Goal: Information Seeking & Learning: Learn about a topic

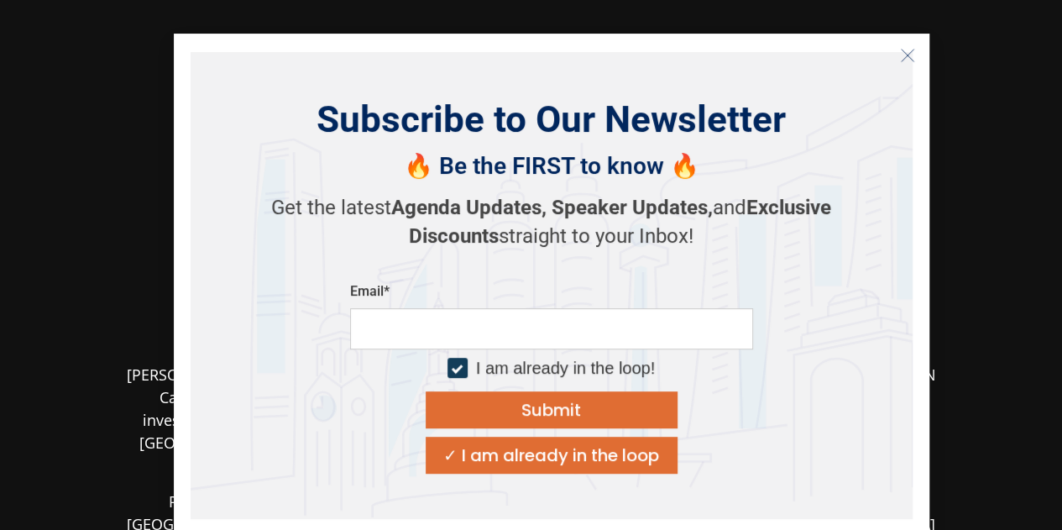
click at [910, 50] on icon "Close" at bounding box center [907, 55] width 15 height 15
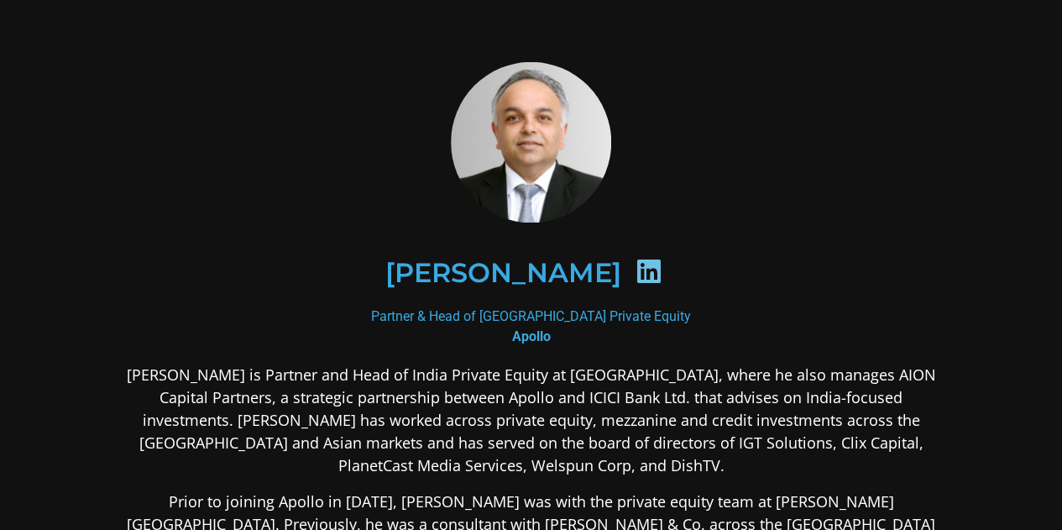
click at [636, 273] on icon at bounding box center [649, 271] width 27 height 27
click at [636, 275] on icon at bounding box center [649, 271] width 27 height 27
click at [636, 274] on icon at bounding box center [649, 271] width 27 height 27
click at [791, 244] on div "[PERSON_NAME]" at bounding box center [531, 272] width 735 height 87
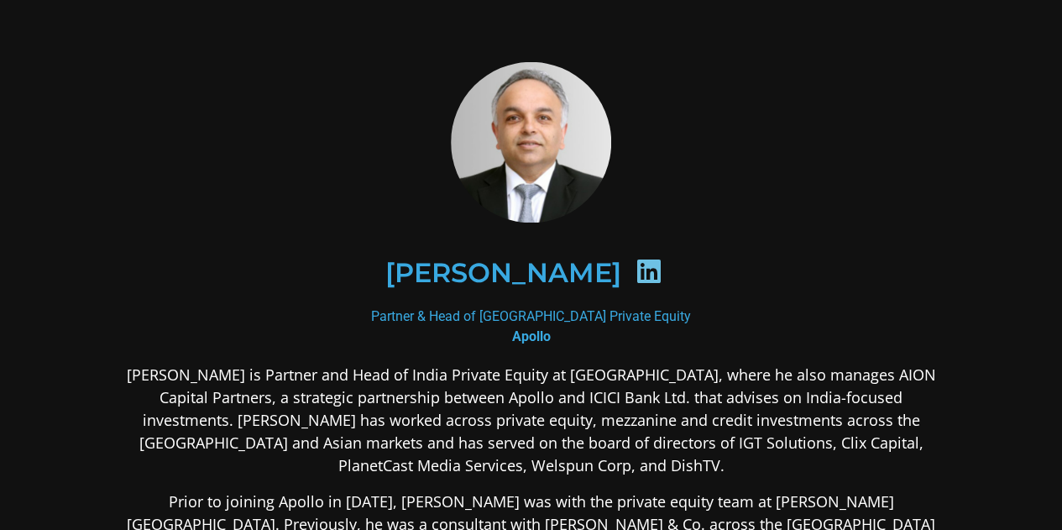
drag, startPoint x: 562, startPoint y: 263, endPoint x: 607, endPoint y: 271, distance: 46.1
click at [578, 265] on h2 "[PERSON_NAME]" at bounding box center [503, 273] width 236 height 27
click at [636, 275] on icon at bounding box center [649, 271] width 27 height 27
drag, startPoint x: 610, startPoint y: 275, endPoint x: 597, endPoint y: 275, distance: 12.6
click at [636, 275] on icon at bounding box center [649, 271] width 27 height 27
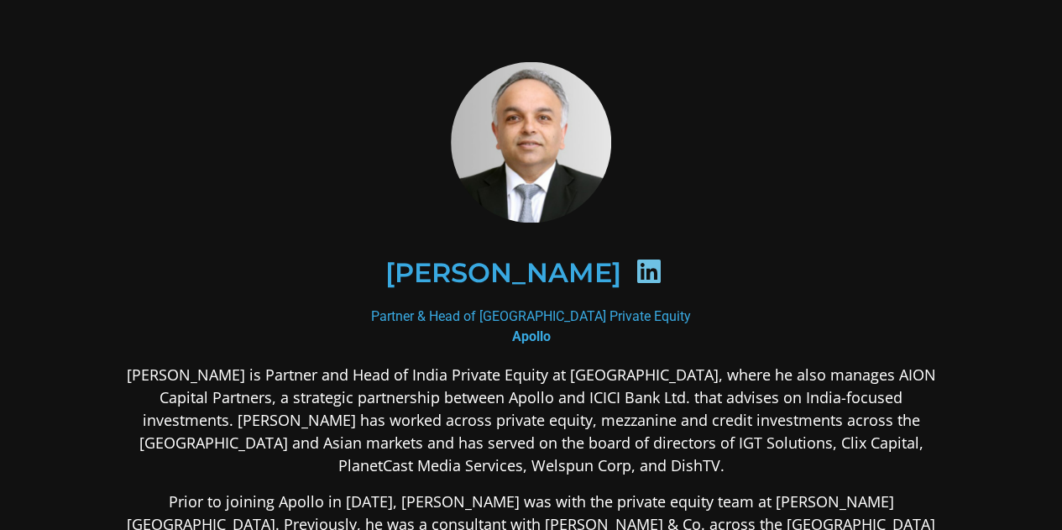
click at [408, 281] on div "[PERSON_NAME]" at bounding box center [531, 272] width 735 height 87
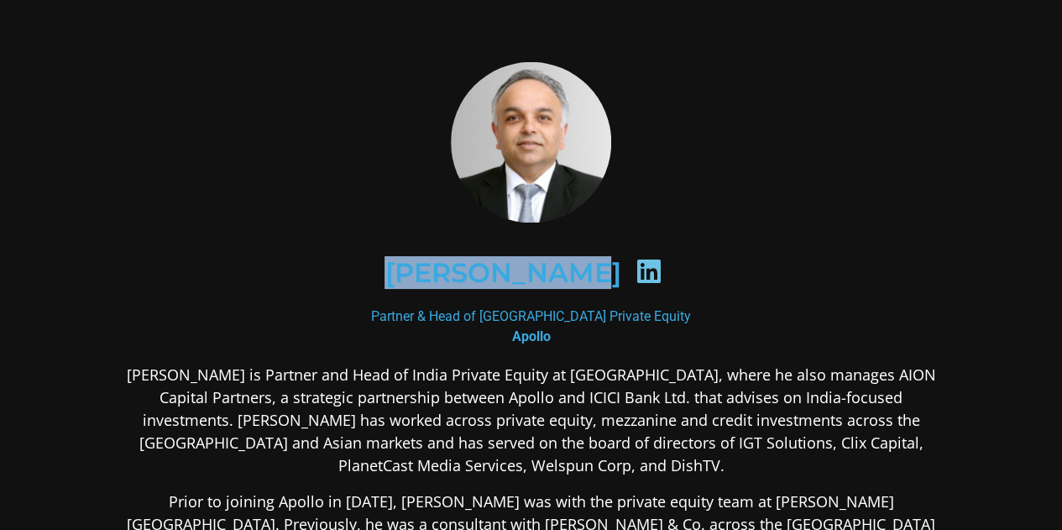
drag, startPoint x: 412, startPoint y: 278, endPoint x: 629, endPoint y: 155, distance: 249.7
click at [538, 265] on div "[PERSON_NAME]" at bounding box center [531, 272] width 735 height 87
copy h2 "[PERSON_NAME]"
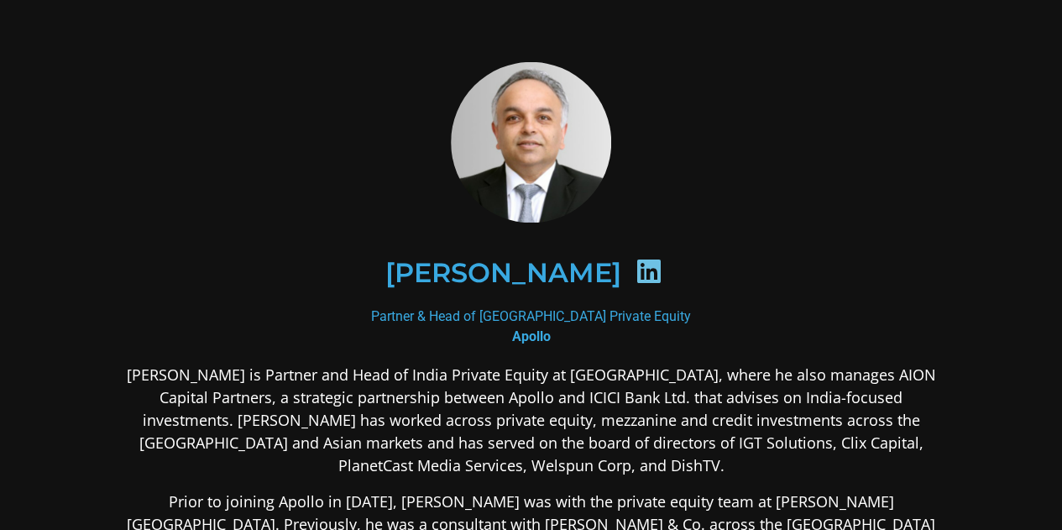
click at [636, 269] on icon at bounding box center [649, 271] width 27 height 27
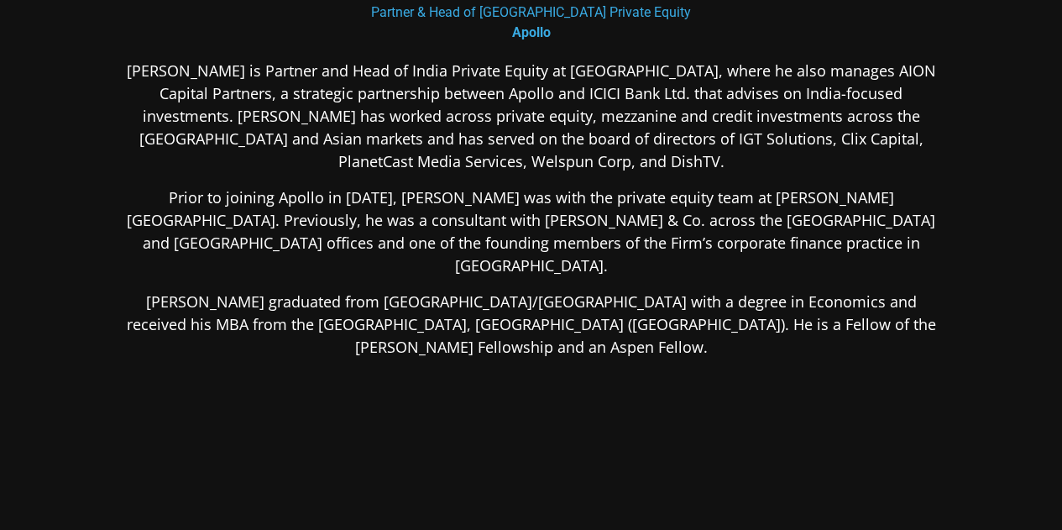
scroll to position [413, 0]
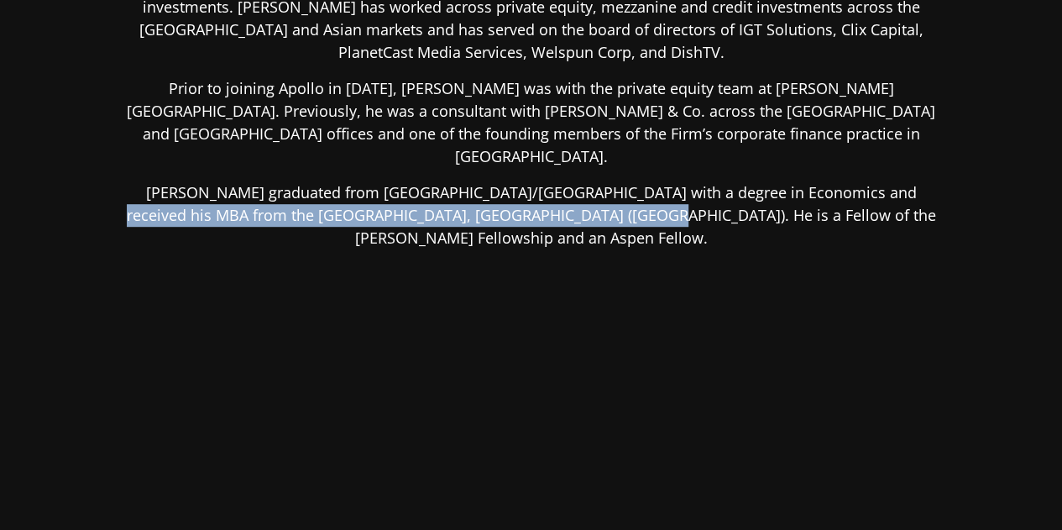
drag, startPoint x: 698, startPoint y: 165, endPoint x: 811, endPoint y: 157, distance: 113.7
click at [813, 181] on p "[PERSON_NAME] graduated from [GEOGRAPHIC_DATA]/[GEOGRAPHIC_DATA] with a degree …" at bounding box center [531, 215] width 816 height 68
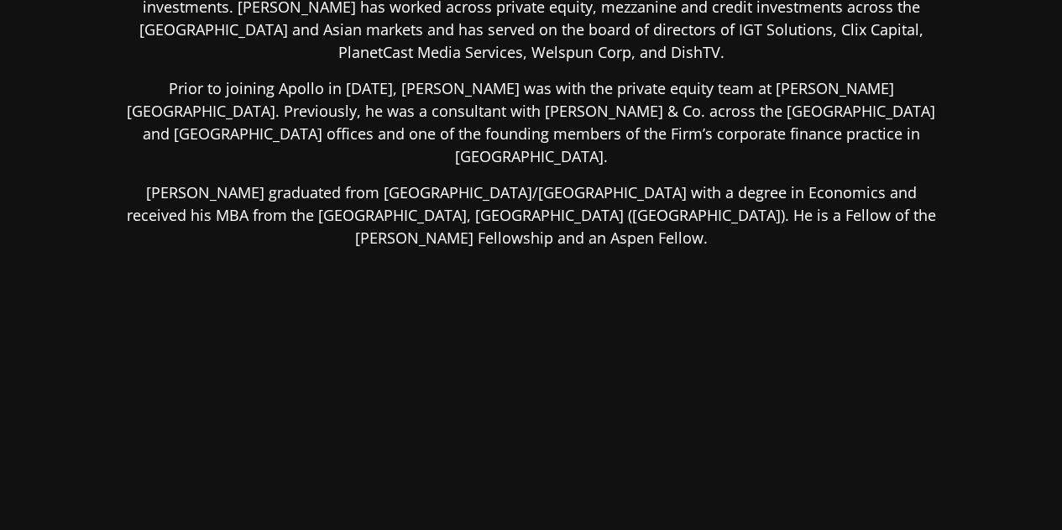
drag, startPoint x: 454, startPoint y: 384, endPoint x: 452, endPoint y: 421, distance: 37.0
click at [454, 385] on div "[PERSON_NAME] is Partner and Head of India Private Equity at [GEOGRAPHIC_DATA],…" at bounding box center [531, 232] width 816 height 564
